Goal: Transaction & Acquisition: Purchase product/service

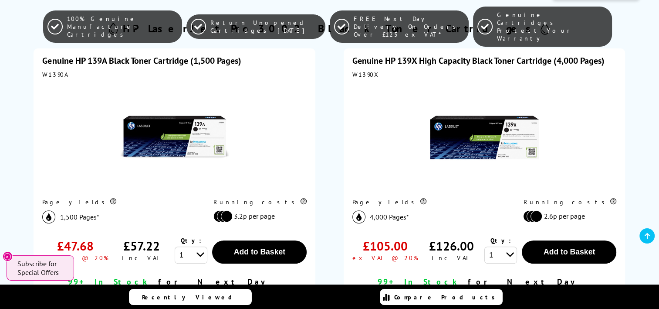
scroll to position [174, 0]
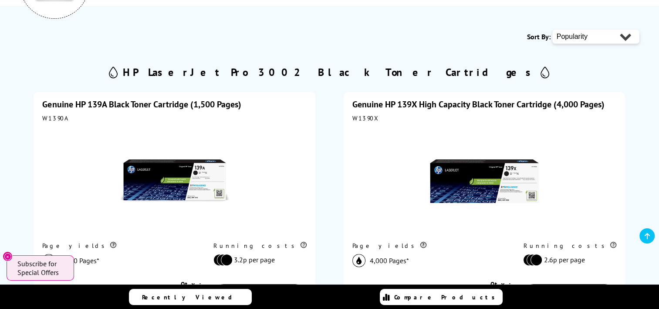
click at [58, 117] on div "W1390A" at bounding box center [174, 118] width 265 height 8
drag, startPoint x: 58, startPoint y: 117, endPoint x: 116, endPoint y: 14, distance: 118.1
click at [58, 117] on div "W1390A" at bounding box center [174, 118] width 265 height 8
copy div "W1390A"
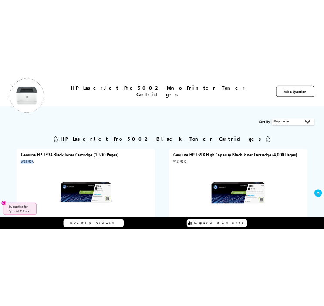
scroll to position [87, 0]
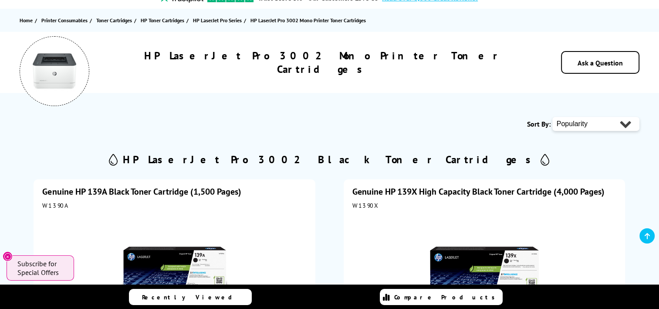
click at [364, 204] on div "W1390X" at bounding box center [485, 205] width 265 height 8
copy div "W1390X"
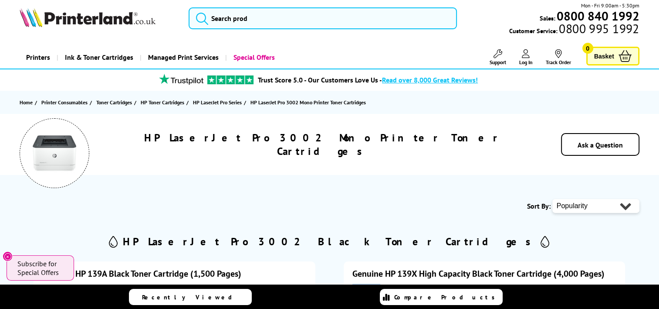
scroll to position [0, 0]
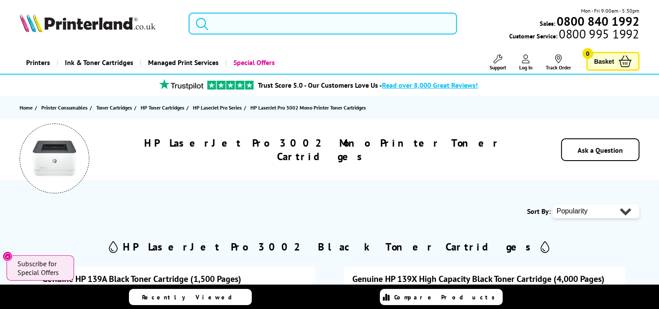
click at [237, 26] on input "search" at bounding box center [323, 24] width 268 height 22
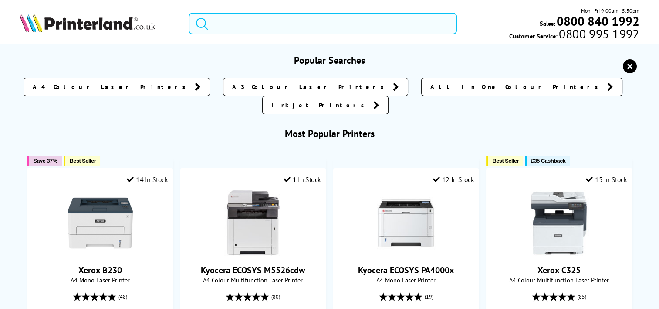
paste input "M209DW"
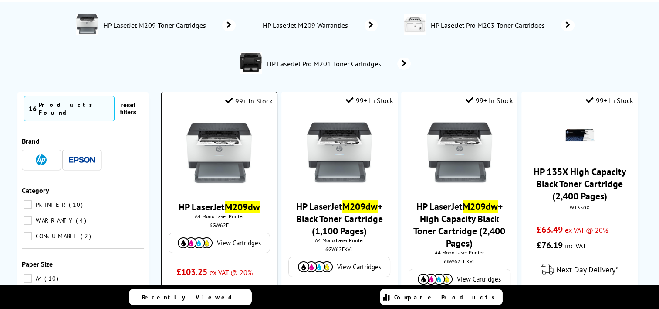
scroll to position [44, 0]
type input "M209DW"
click at [197, 247] on img at bounding box center [195, 242] width 35 height 11
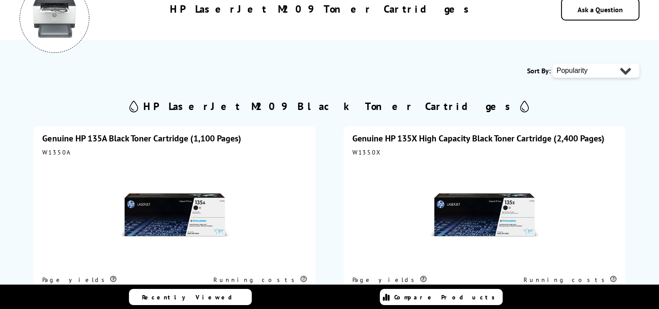
scroll to position [174, 0]
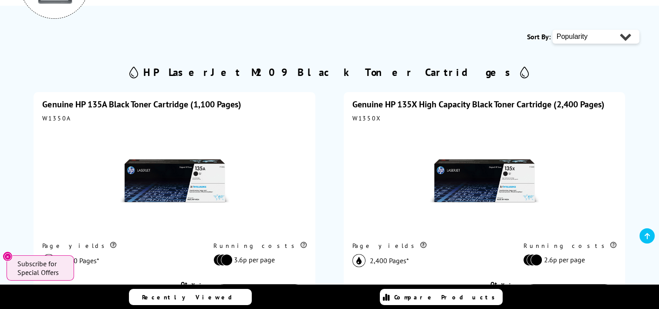
click at [42, 115] on div "Genuine HP 135A Black Toner Cartridge (1,100 Pages) W1350A Page yields 1,100 Pa…" at bounding box center [175, 239] width 282 height 294
click at [43, 115] on div "W1350A" at bounding box center [174, 118] width 265 height 8
copy div "W1350A"
click at [365, 117] on div "W1350X" at bounding box center [485, 118] width 265 height 8
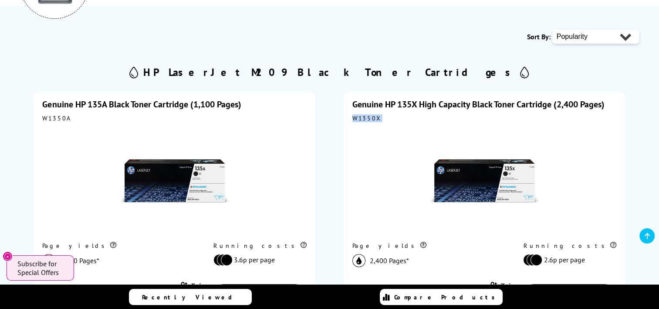
copy div "W1350X"
